Goal: Obtain resource: Download file/media

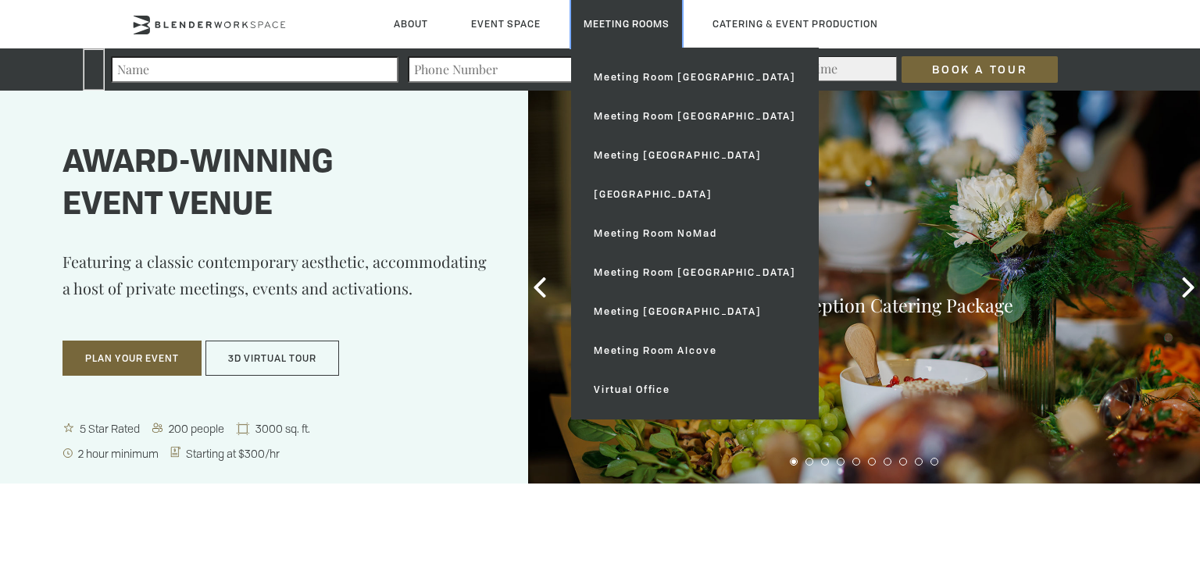
click at [627, 22] on link "Meeting Rooms" at bounding box center [626, 24] width 111 height 48
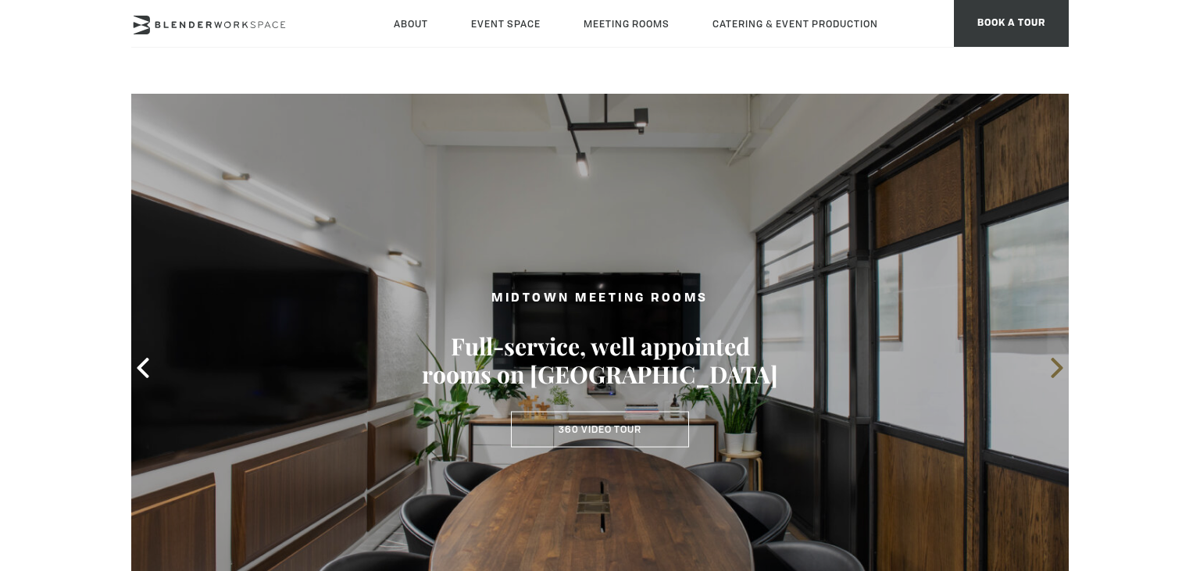
click at [1052, 366] on icon at bounding box center [1057, 368] width 20 height 20
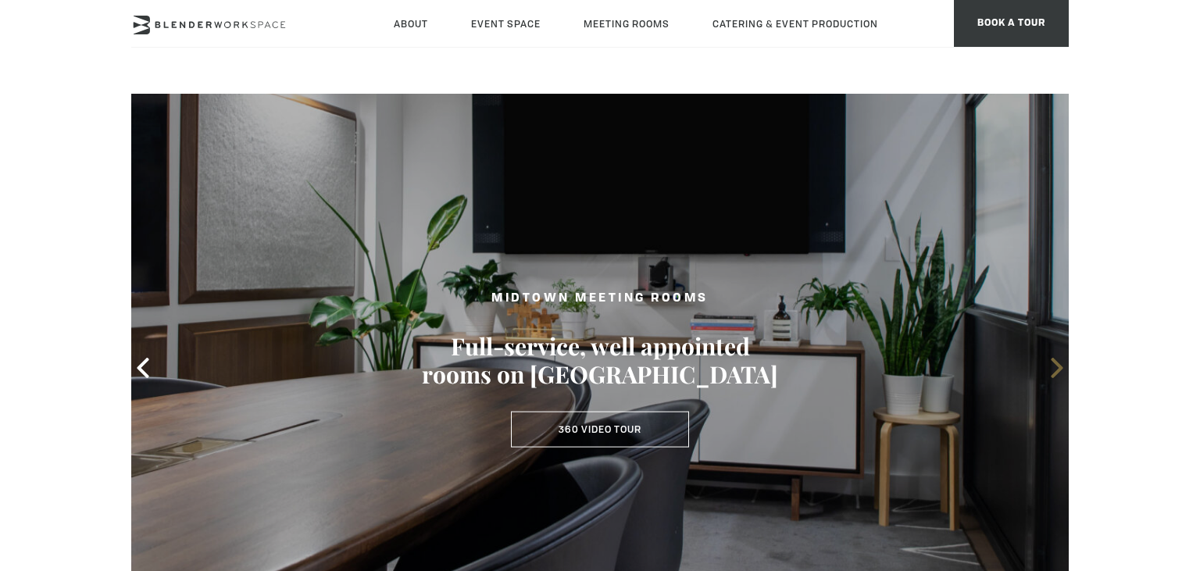
click at [1051, 363] on icon at bounding box center [1057, 368] width 20 height 20
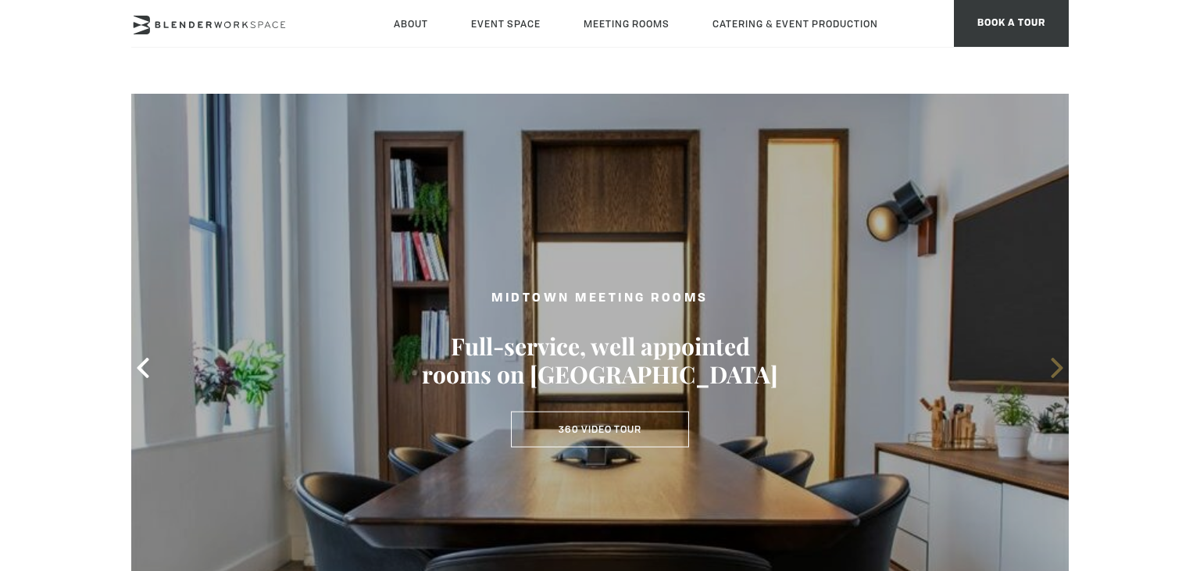
click at [1051, 363] on icon at bounding box center [1057, 368] width 20 height 20
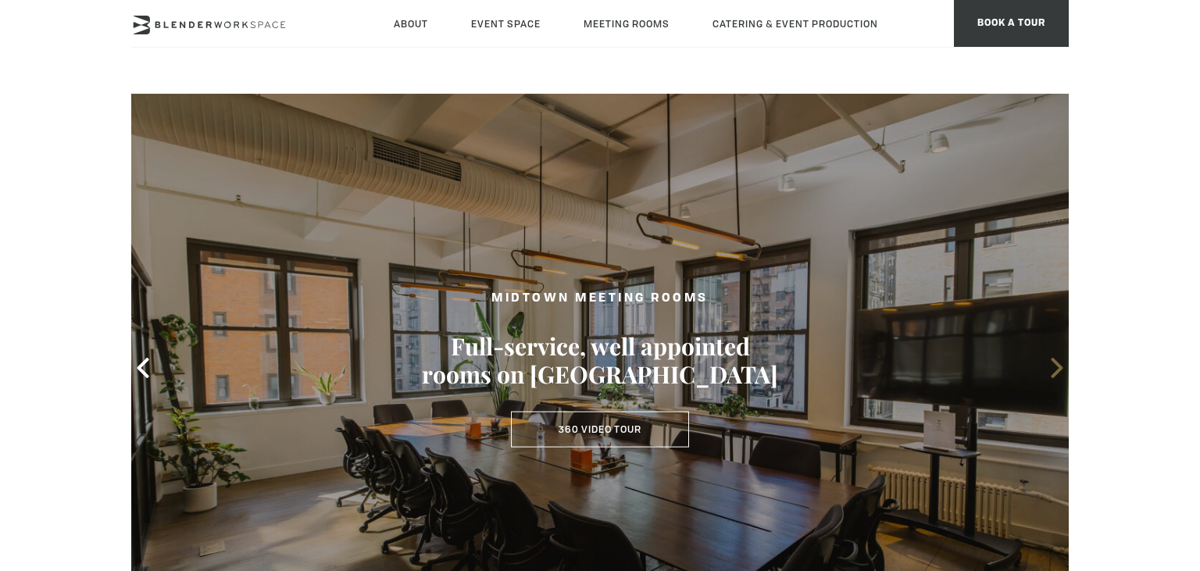
click at [1051, 363] on icon at bounding box center [1057, 368] width 20 height 20
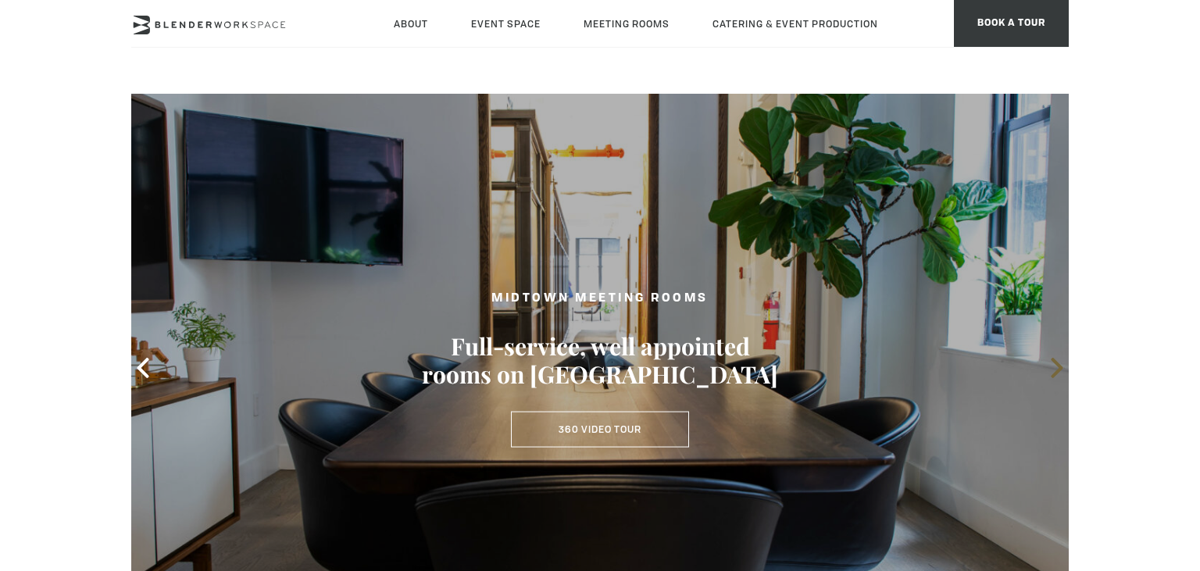
click at [1051, 363] on icon at bounding box center [1057, 368] width 20 height 20
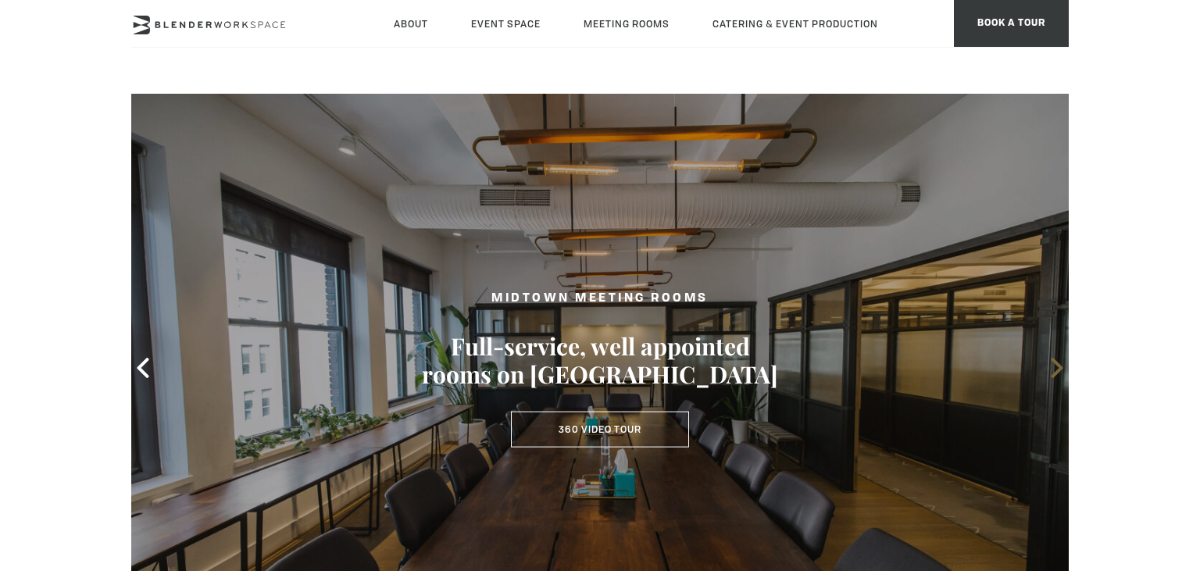
click at [1051, 363] on icon at bounding box center [1057, 368] width 20 height 20
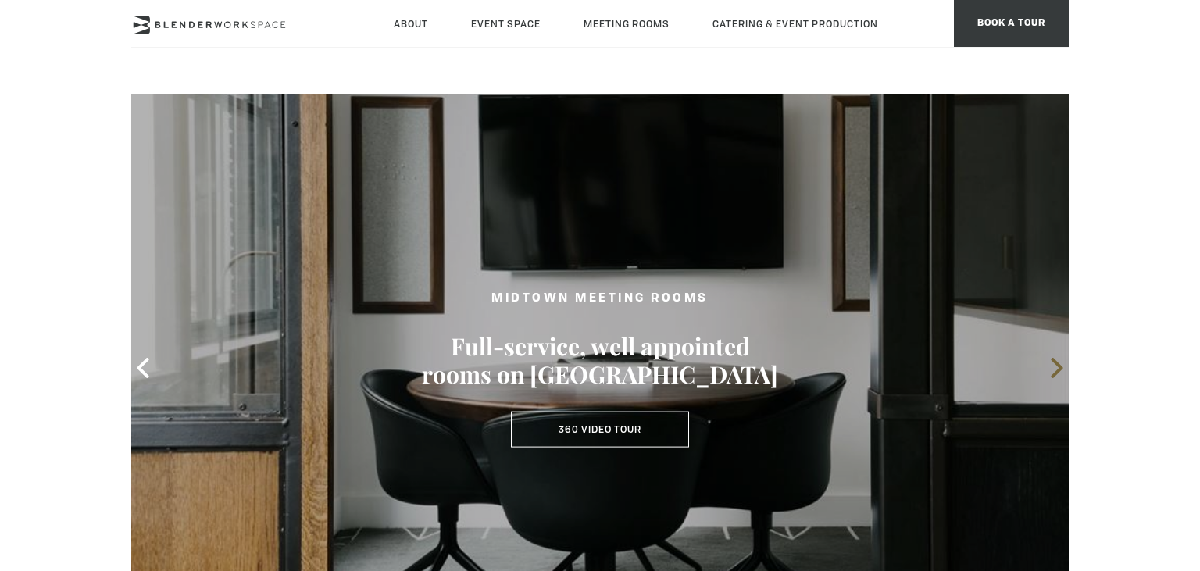
click at [1051, 363] on icon at bounding box center [1057, 368] width 20 height 20
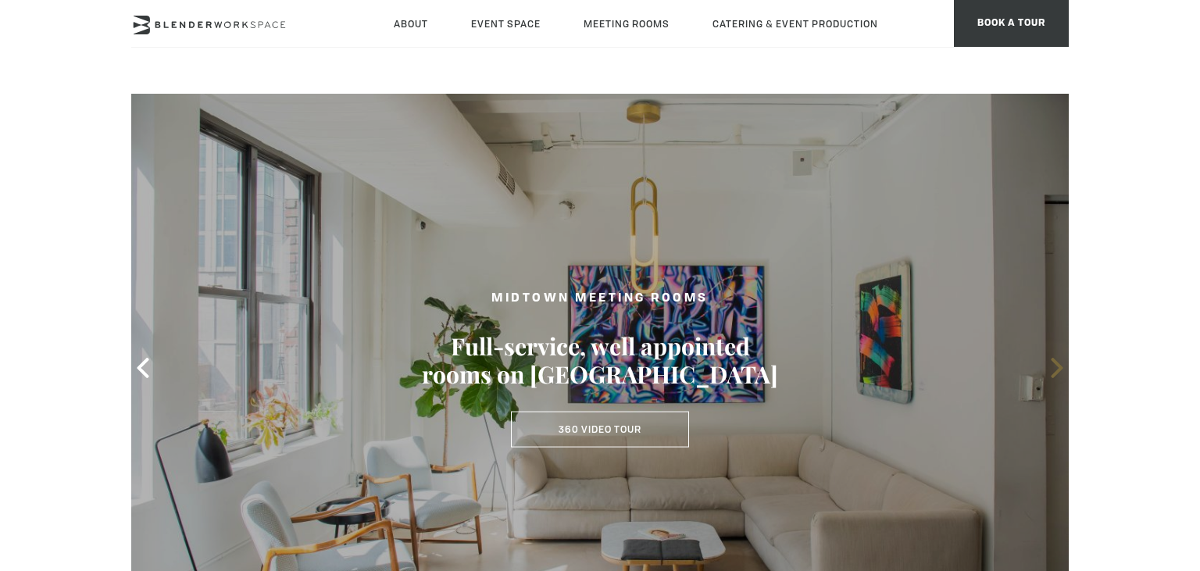
click at [1051, 363] on icon at bounding box center [1057, 368] width 20 height 20
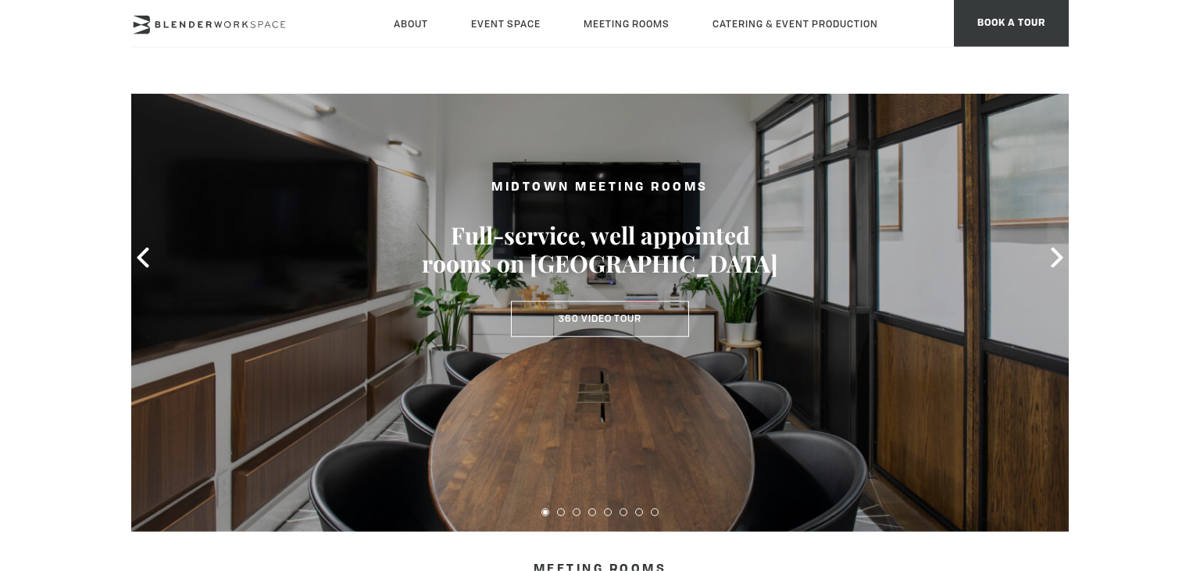
scroll to position [2, 0]
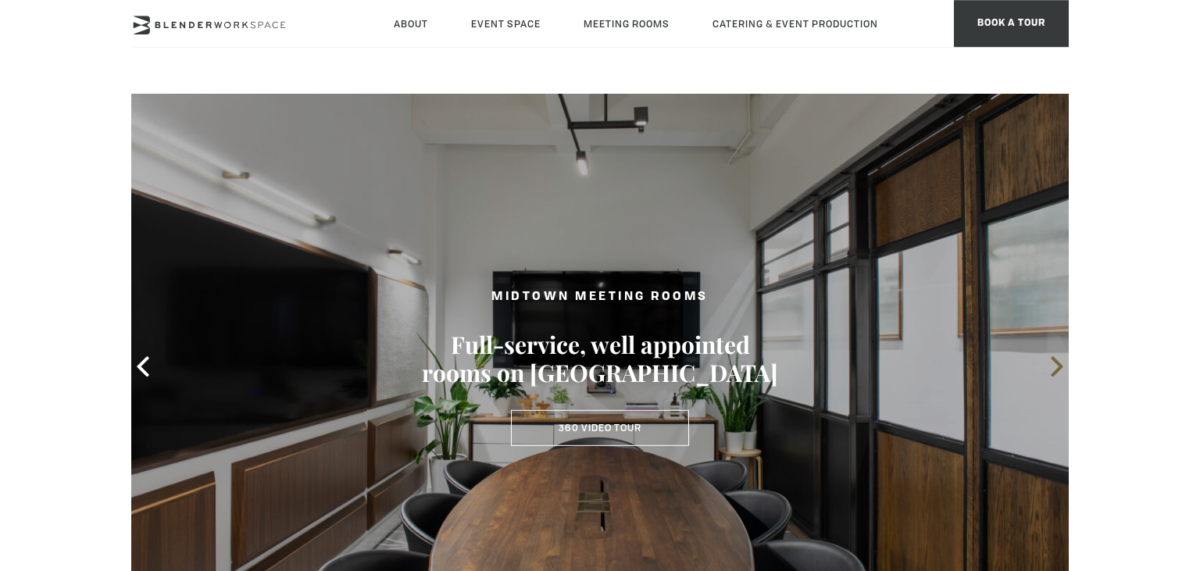
click at [1053, 365] on icon at bounding box center [1057, 366] width 20 height 20
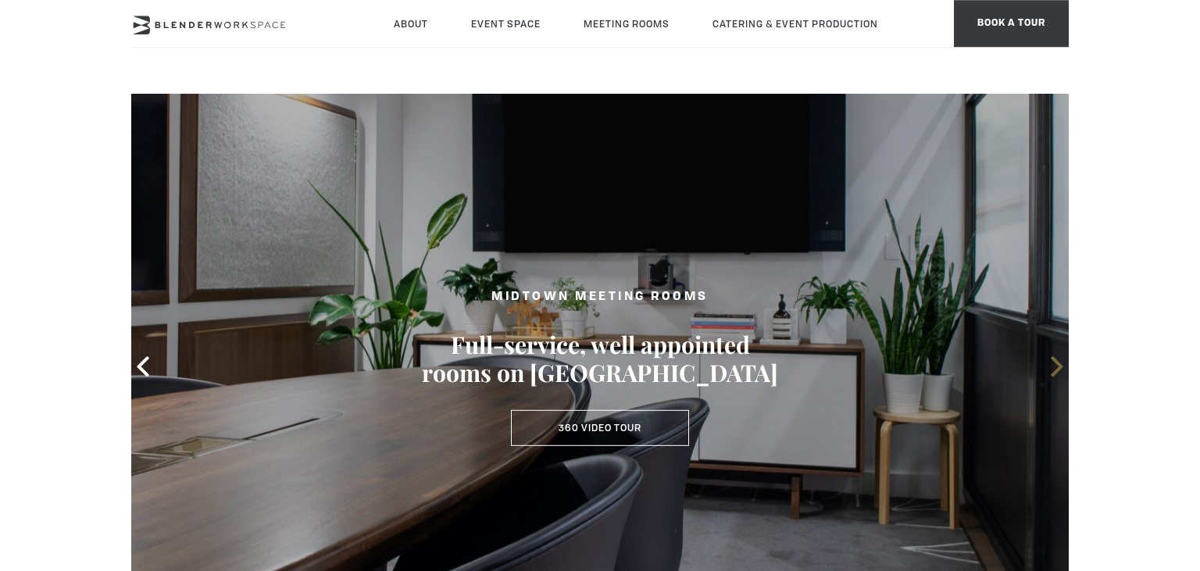
click at [1052, 361] on icon at bounding box center [1057, 366] width 20 height 20
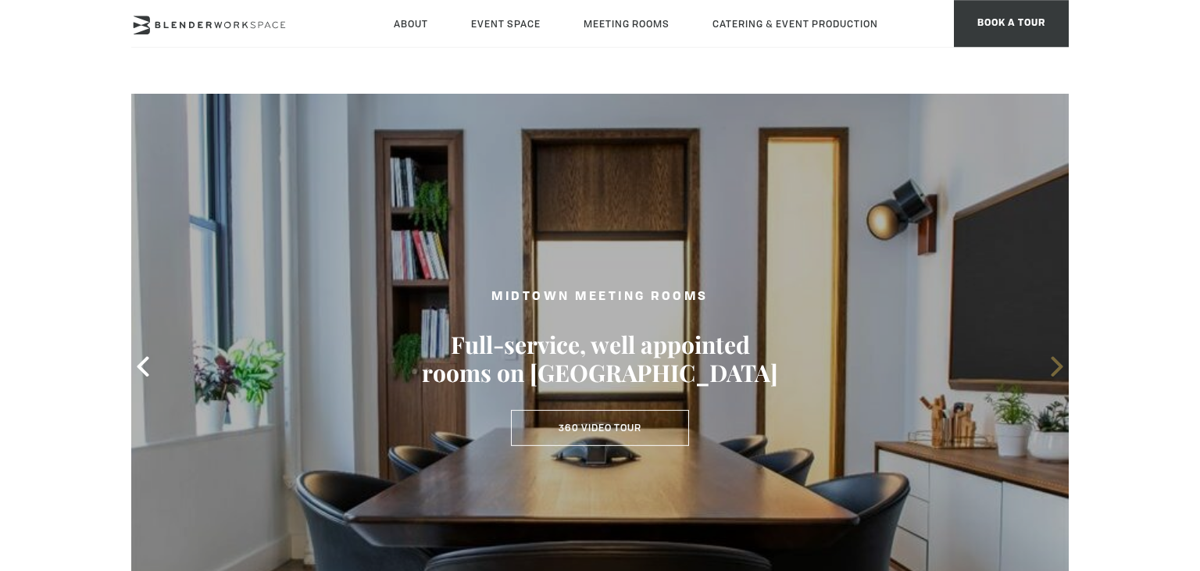
click at [1051, 359] on icon at bounding box center [1057, 366] width 20 height 20
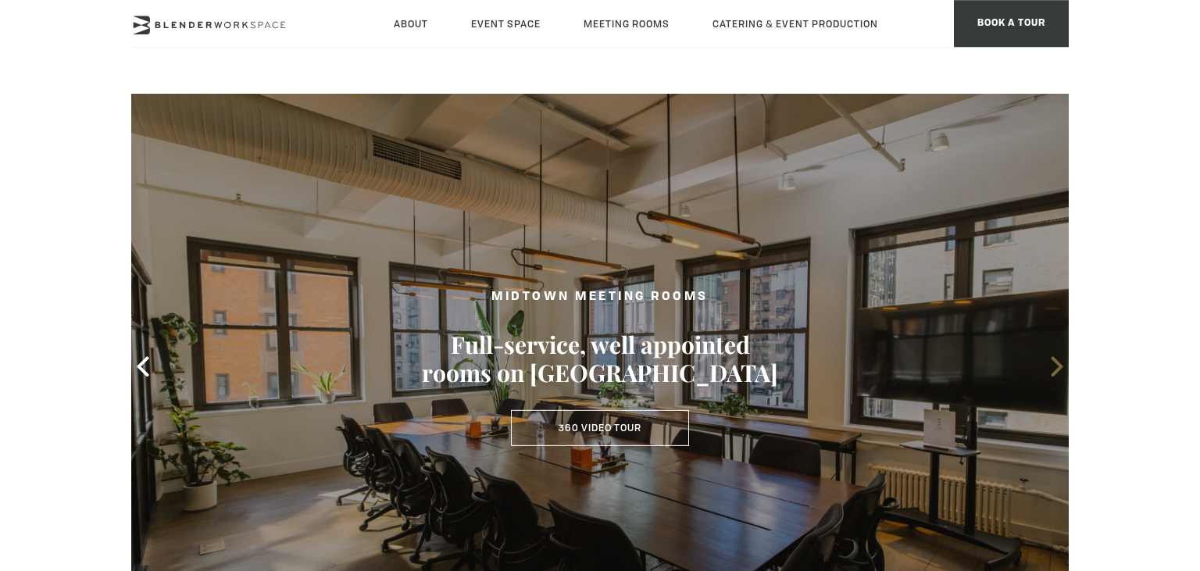
click at [1051, 359] on icon at bounding box center [1057, 366] width 20 height 20
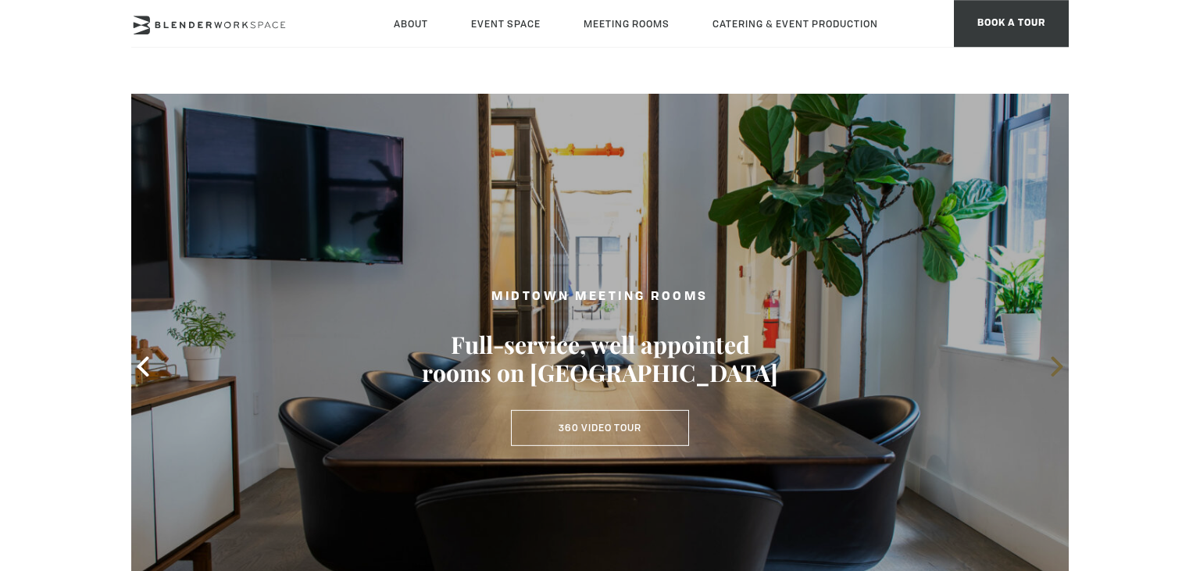
click at [1049, 357] on icon at bounding box center [1057, 366] width 20 height 20
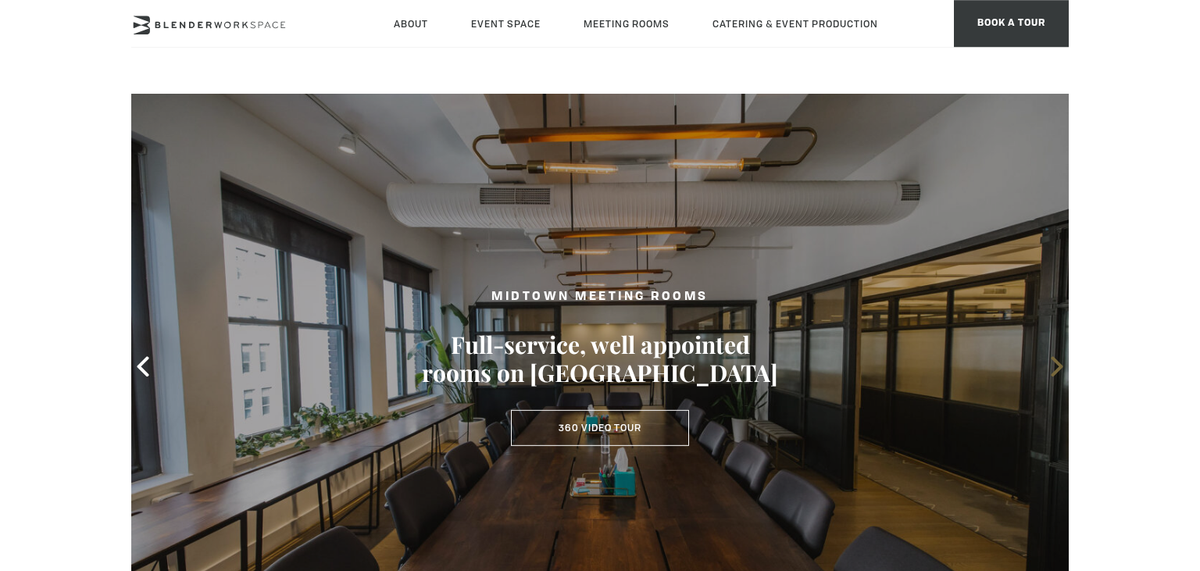
click at [1049, 359] on icon at bounding box center [1057, 366] width 20 height 20
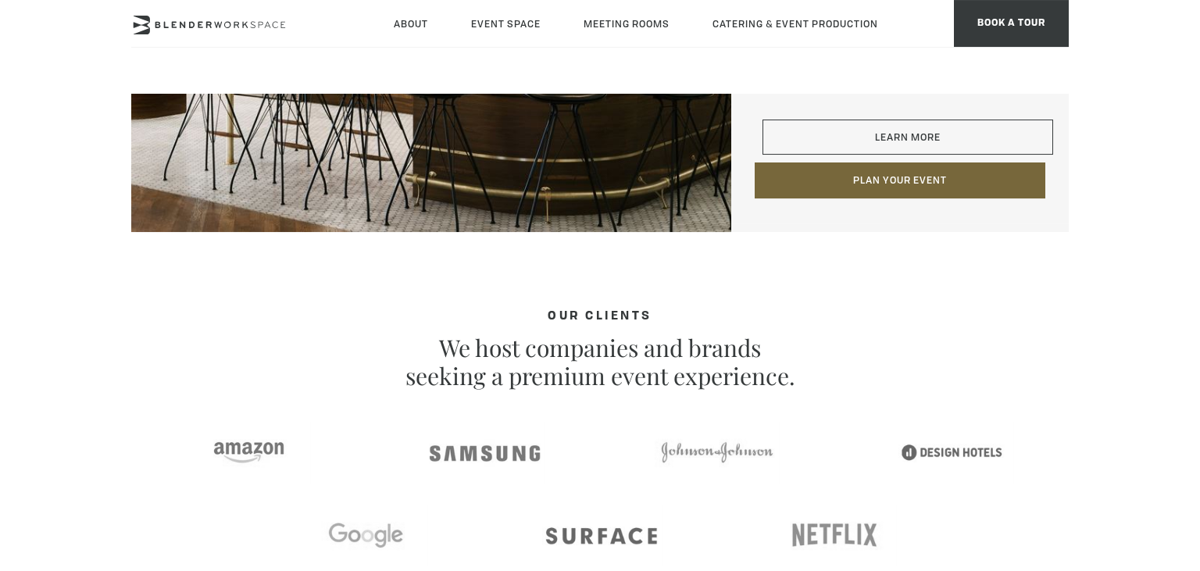
scroll to position [2505, 0]
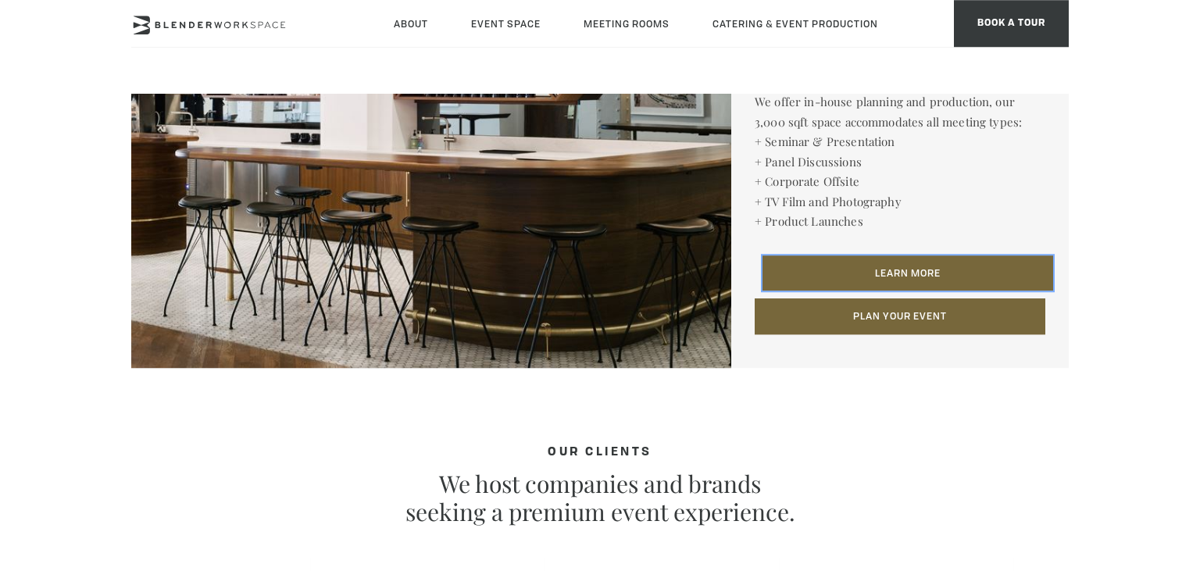
click at [873, 269] on link "Learn More" at bounding box center [908, 274] width 291 height 36
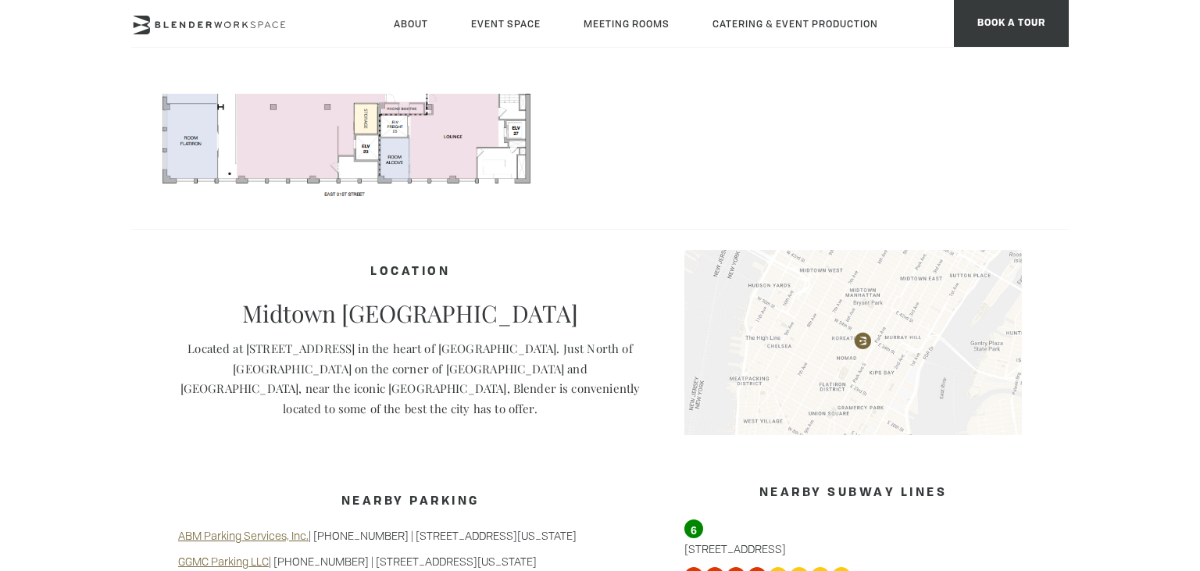
scroll to position [715, 0]
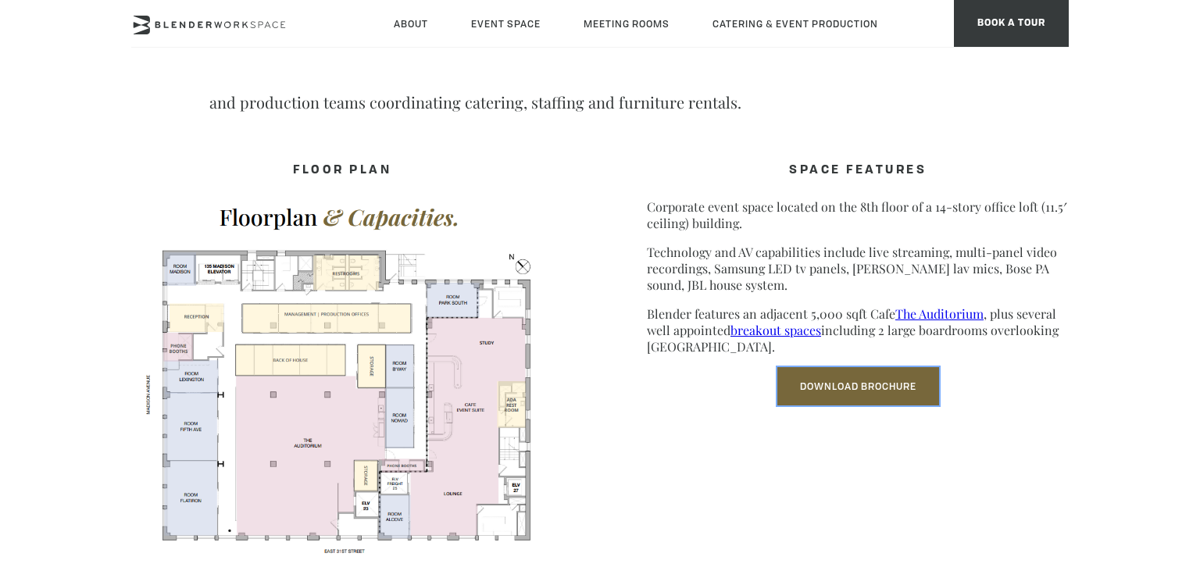
click at [832, 390] on link "Download Brochure" at bounding box center [859, 386] width 162 height 38
